Goal: Task Accomplishment & Management: Use online tool/utility

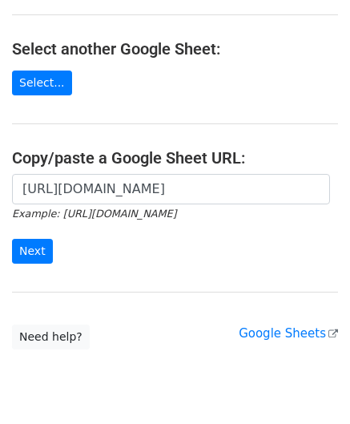
scroll to position [0, 365]
type input "[URL][DOMAIN_NAME]"
click at [30, 246] on input "Next" at bounding box center [32, 251] width 41 height 25
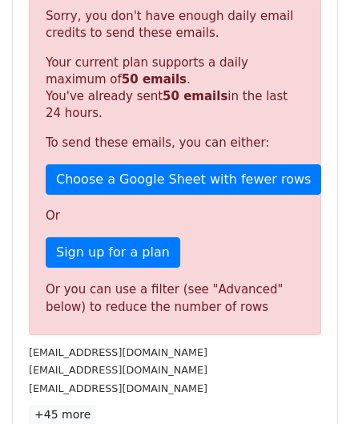
scroll to position [488, 0]
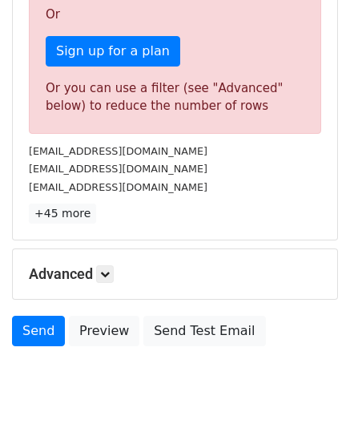
click at [119, 268] on h5 "Advanced" at bounding box center [175, 274] width 293 height 18
click at [109, 270] on icon at bounding box center [105, 274] width 10 height 10
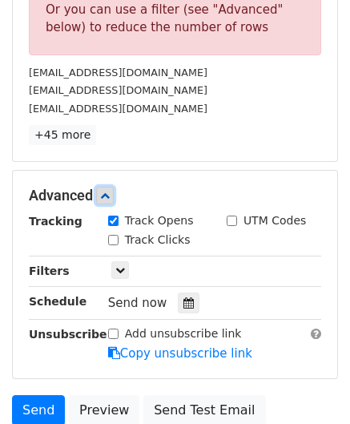
scroll to position [568, 0]
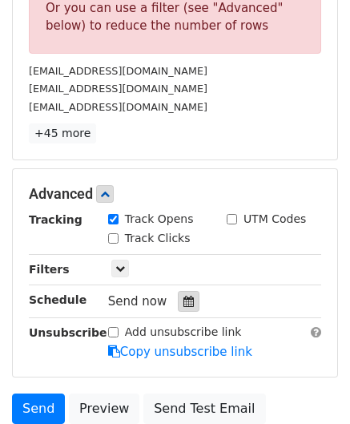
click at [189, 302] on div at bounding box center [189, 301] width 22 height 21
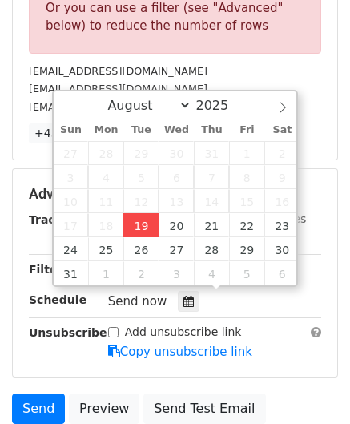
type input "2025-08-19 12:00"
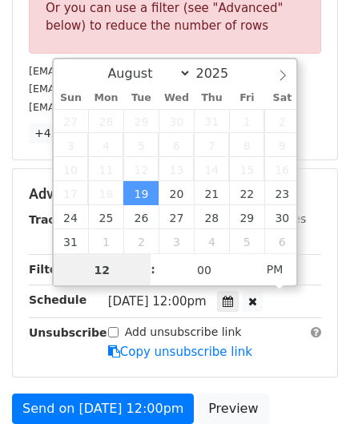
paste input "3"
type input "3"
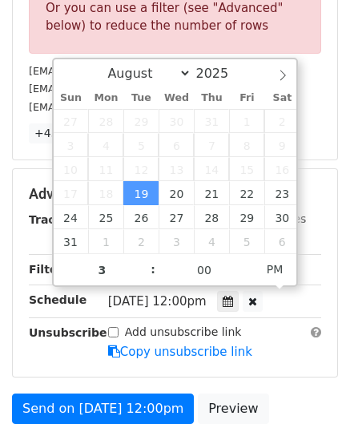
type input "2025-08-19 15:00"
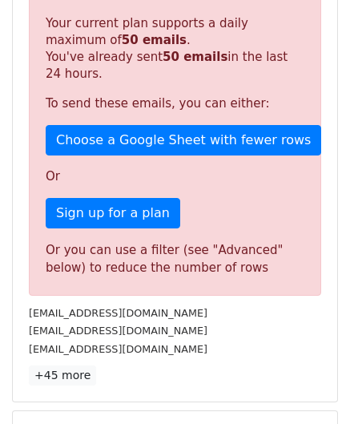
scroll to position [573, 0]
